Goal: Transaction & Acquisition: Purchase product/service

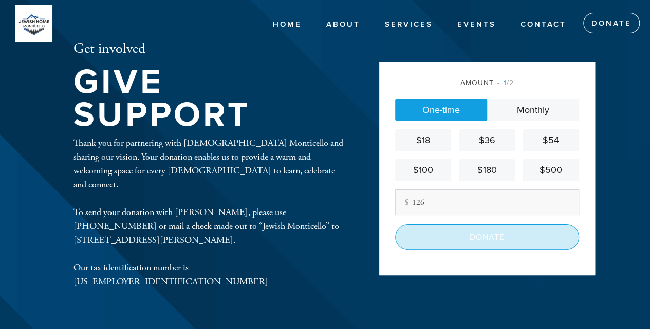
type input "126"
click at [495, 247] on input "Donate" at bounding box center [487, 238] width 184 height 26
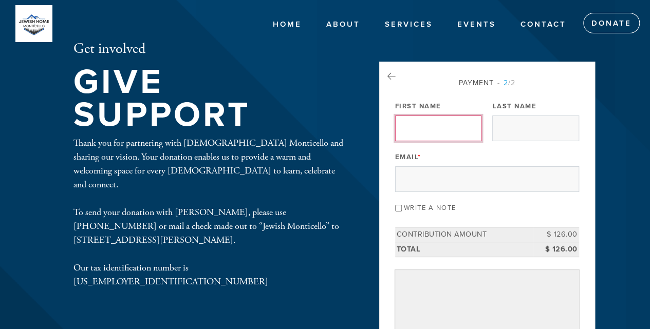
click at [470, 133] on input "First Name" at bounding box center [438, 129] width 86 height 26
click at [429, 134] on input "First Name" at bounding box center [438, 129] width 86 height 26
type input "JJ"
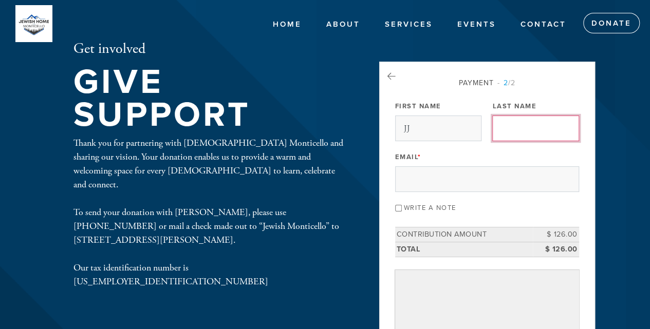
click at [526, 135] on input "Last Name" at bounding box center [535, 129] width 86 height 26
type input "[PERSON_NAME]"
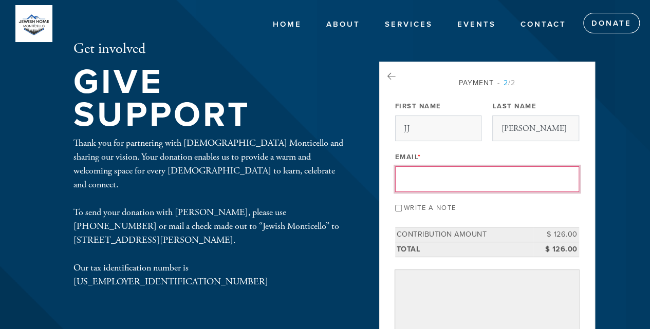
click at [471, 189] on input "Email *" at bounding box center [487, 179] width 184 height 26
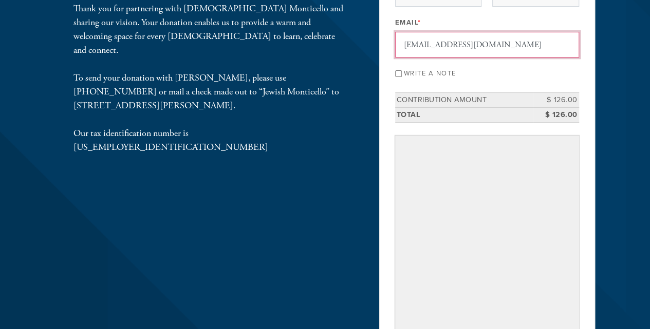
scroll to position [137, 0]
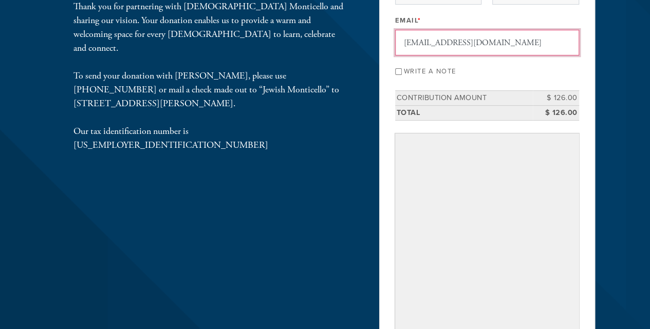
type input "[EMAIL_ADDRESS][DOMAIN_NAME]"
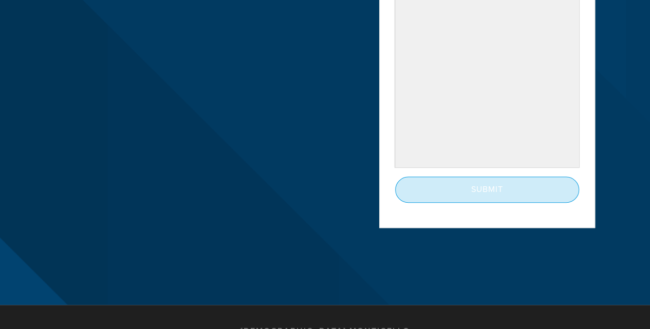
click at [474, 197] on input "Submit" at bounding box center [487, 190] width 184 height 26
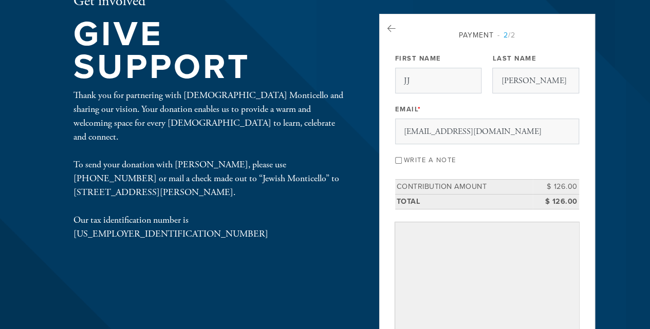
scroll to position [103, 0]
